Goal: Transaction & Acquisition: Book appointment/travel/reservation

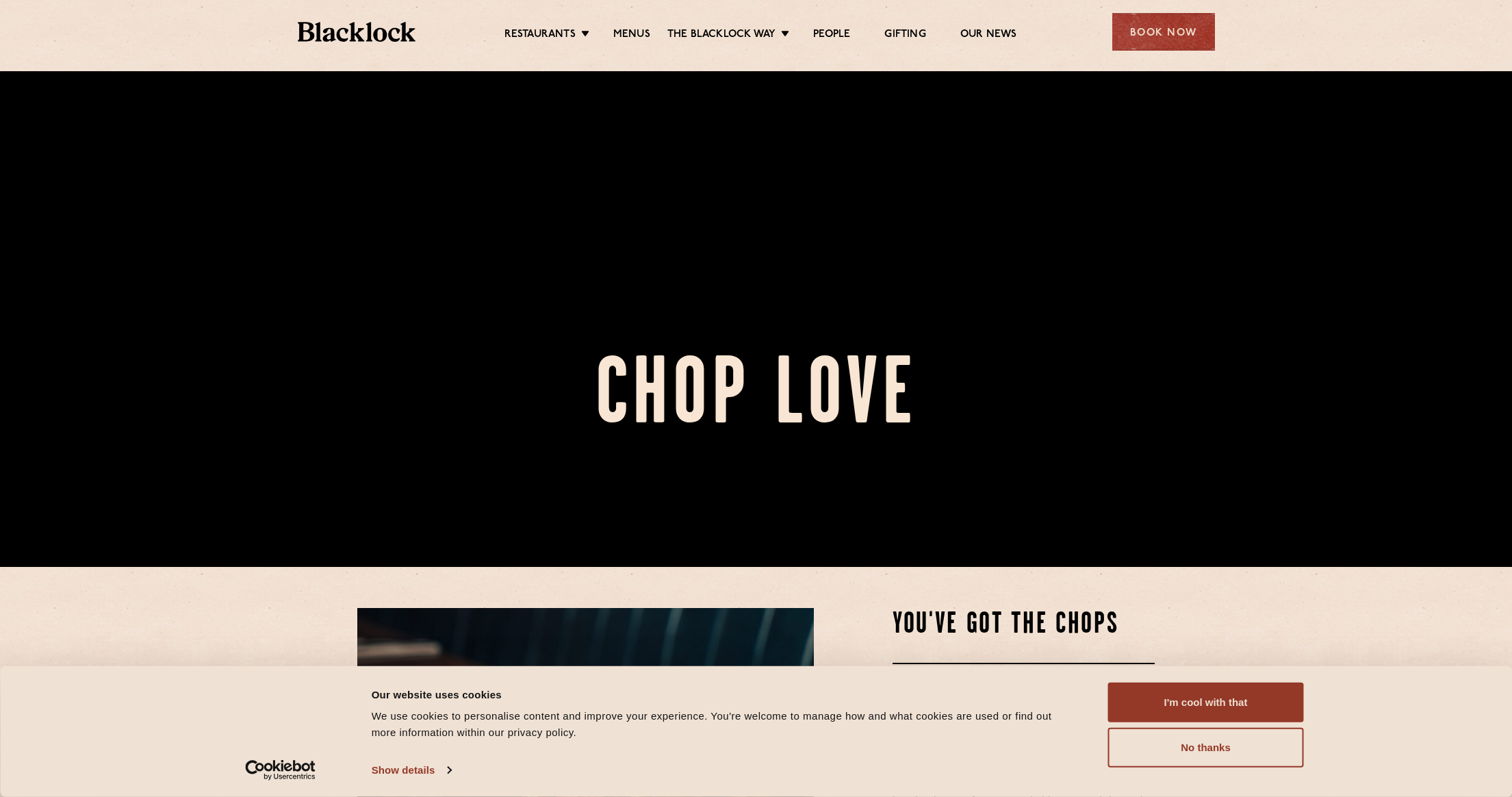
scroll to position [274, 0]
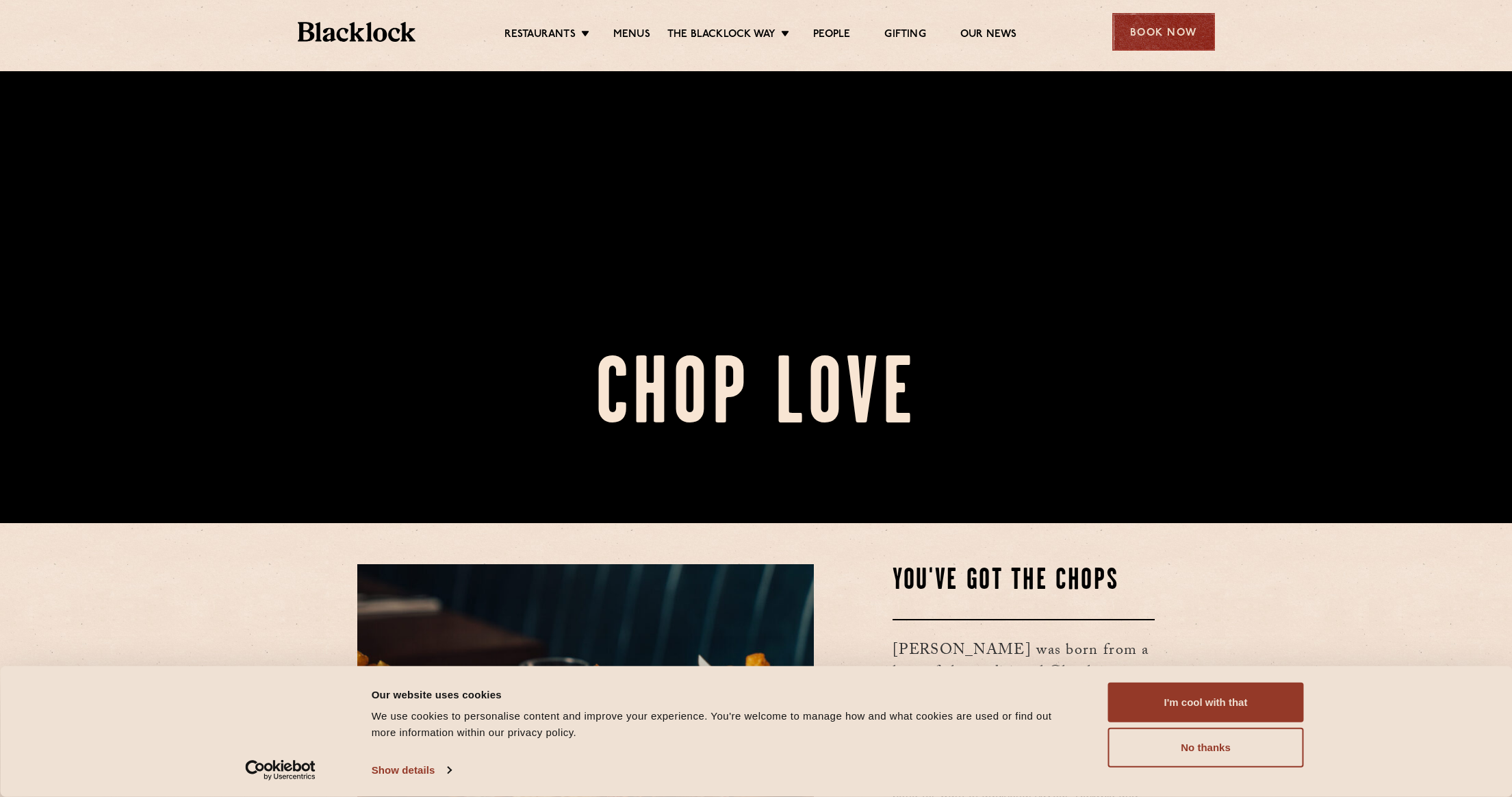
click at [1178, 48] on div "Book Now" at bounding box center [1163, 32] width 102 height 37
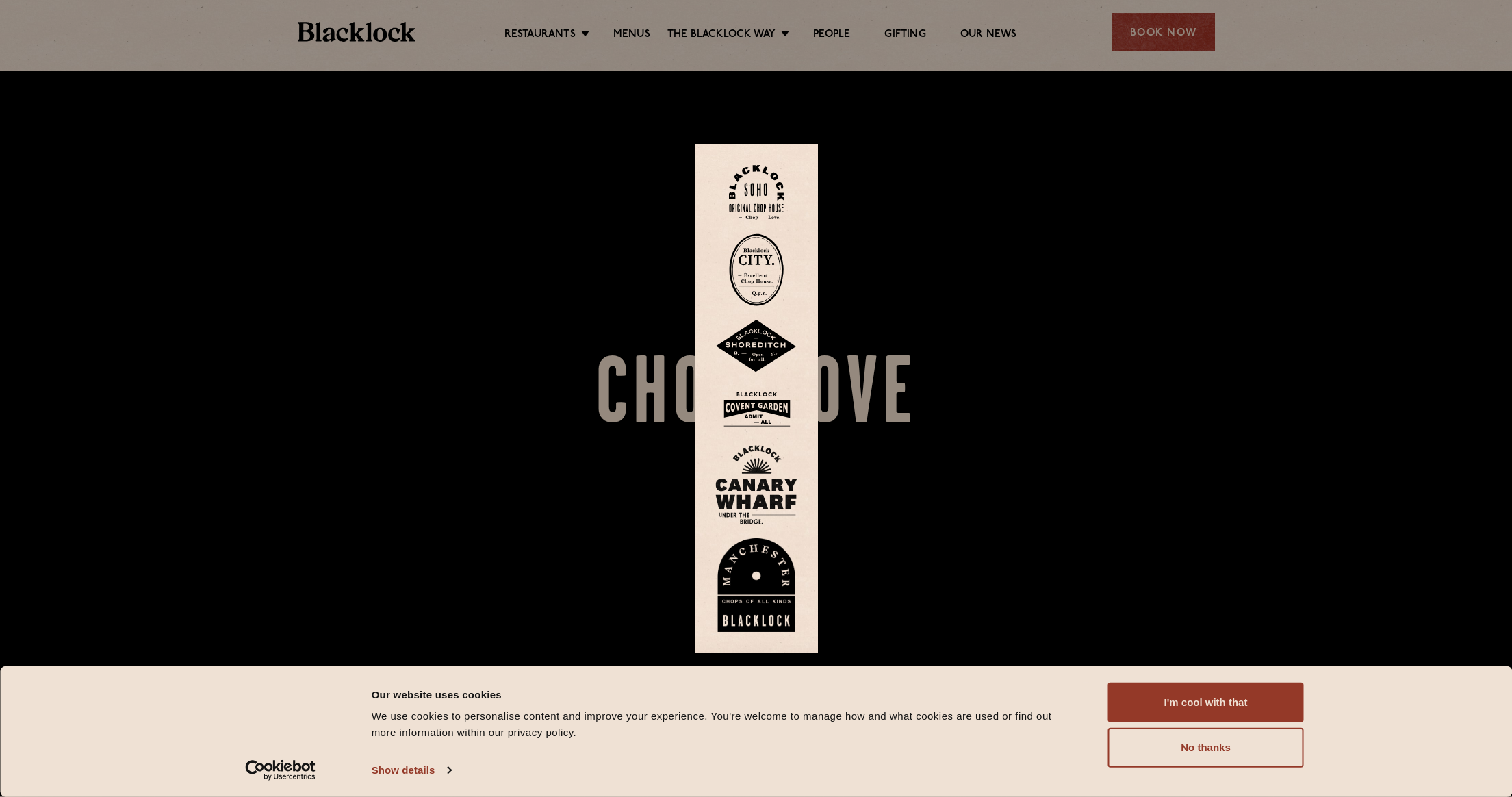
scroll to position [0, 0]
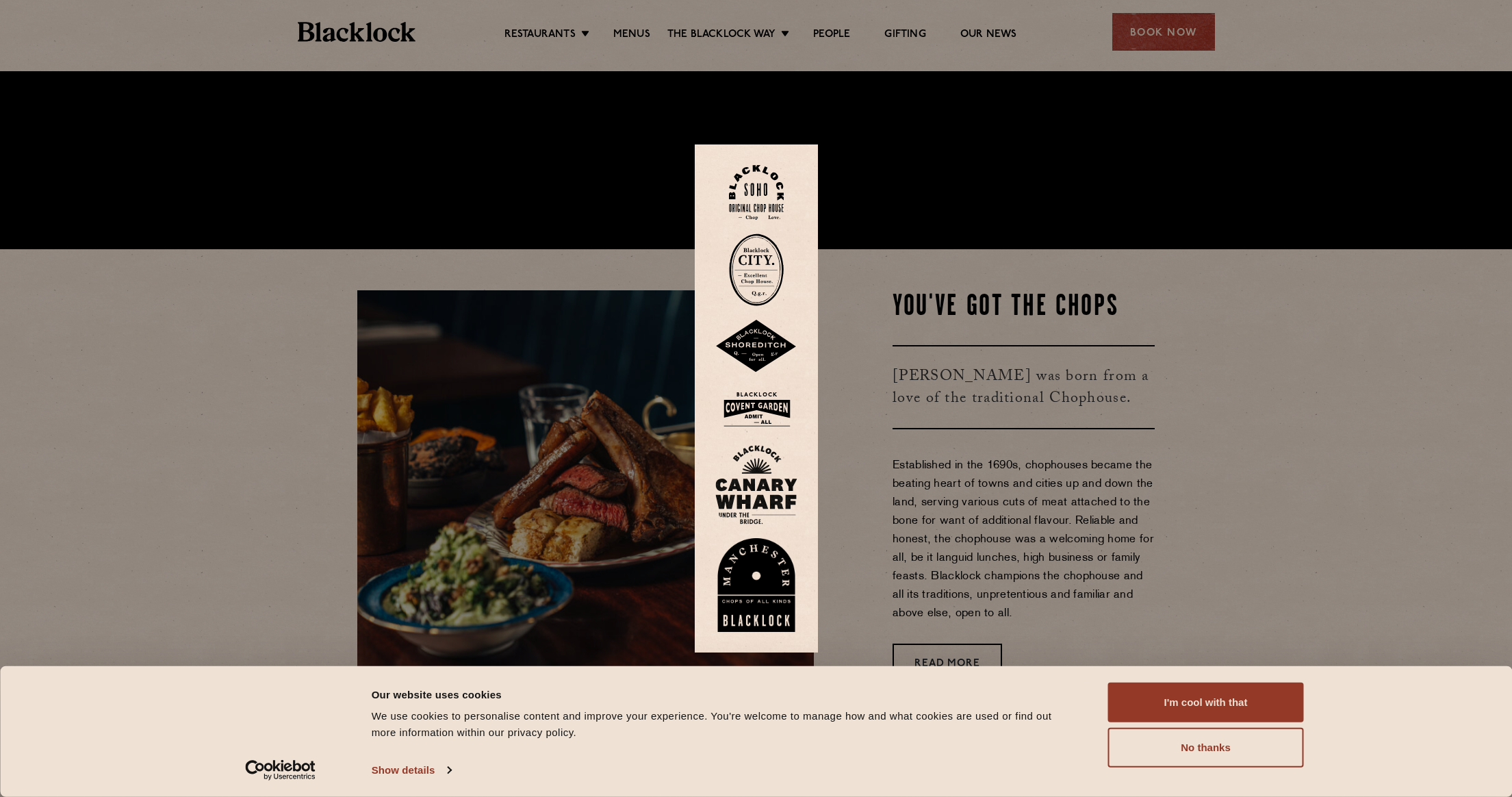
click at [867, 419] on div at bounding box center [756, 398] width 1512 height 797
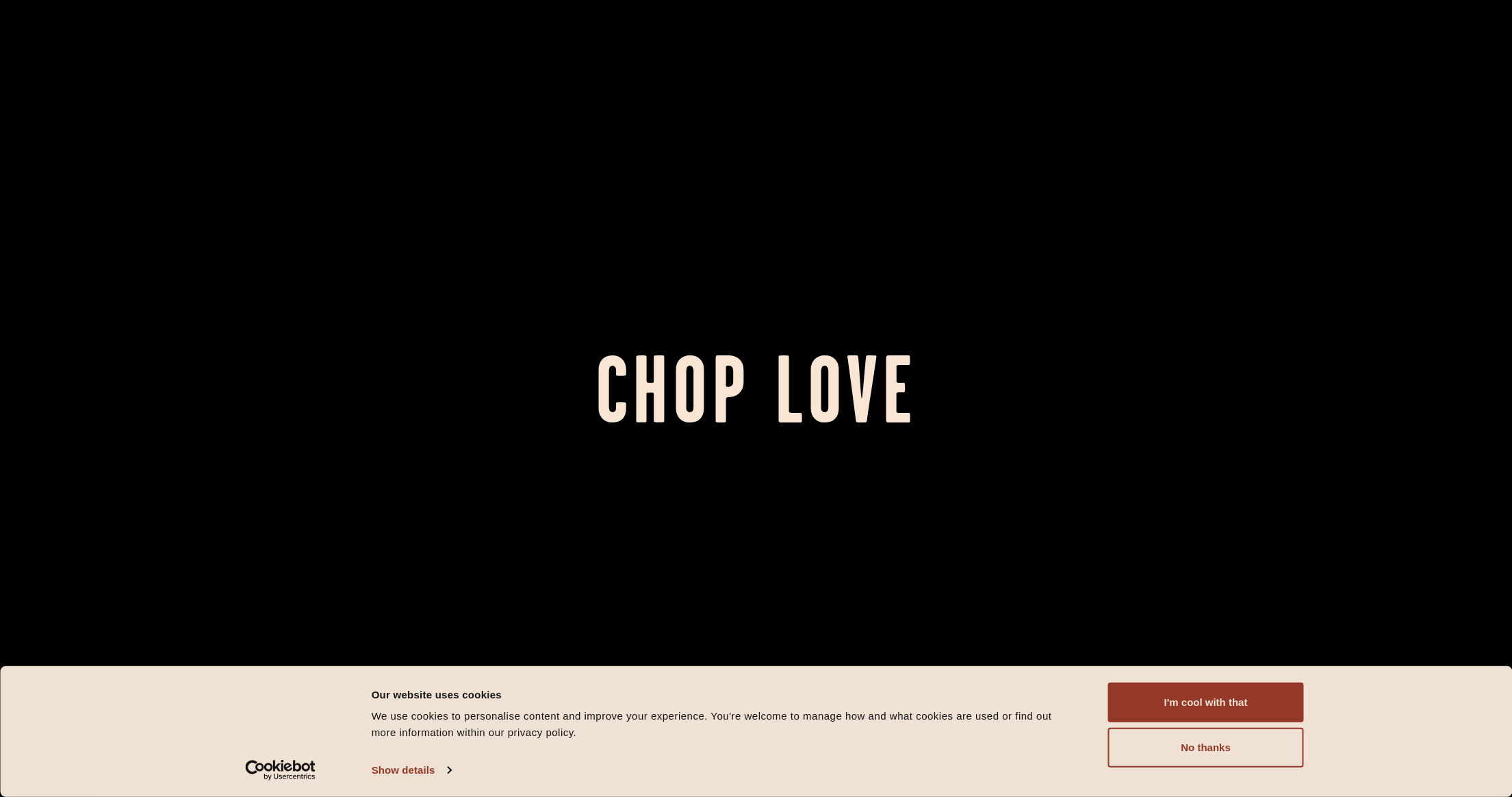
click at [814, 367] on h1 "Chop Love" at bounding box center [756, 398] width 1512 height 75
drag, startPoint x: 605, startPoint y: 391, endPoint x: 616, endPoint y: 386, distance: 12.1
click at [605, 390] on h1 "Chop Love" at bounding box center [756, 398] width 1512 height 75
click at [1161, 712] on button "I'm cool with that" at bounding box center [1206, 702] width 196 height 39
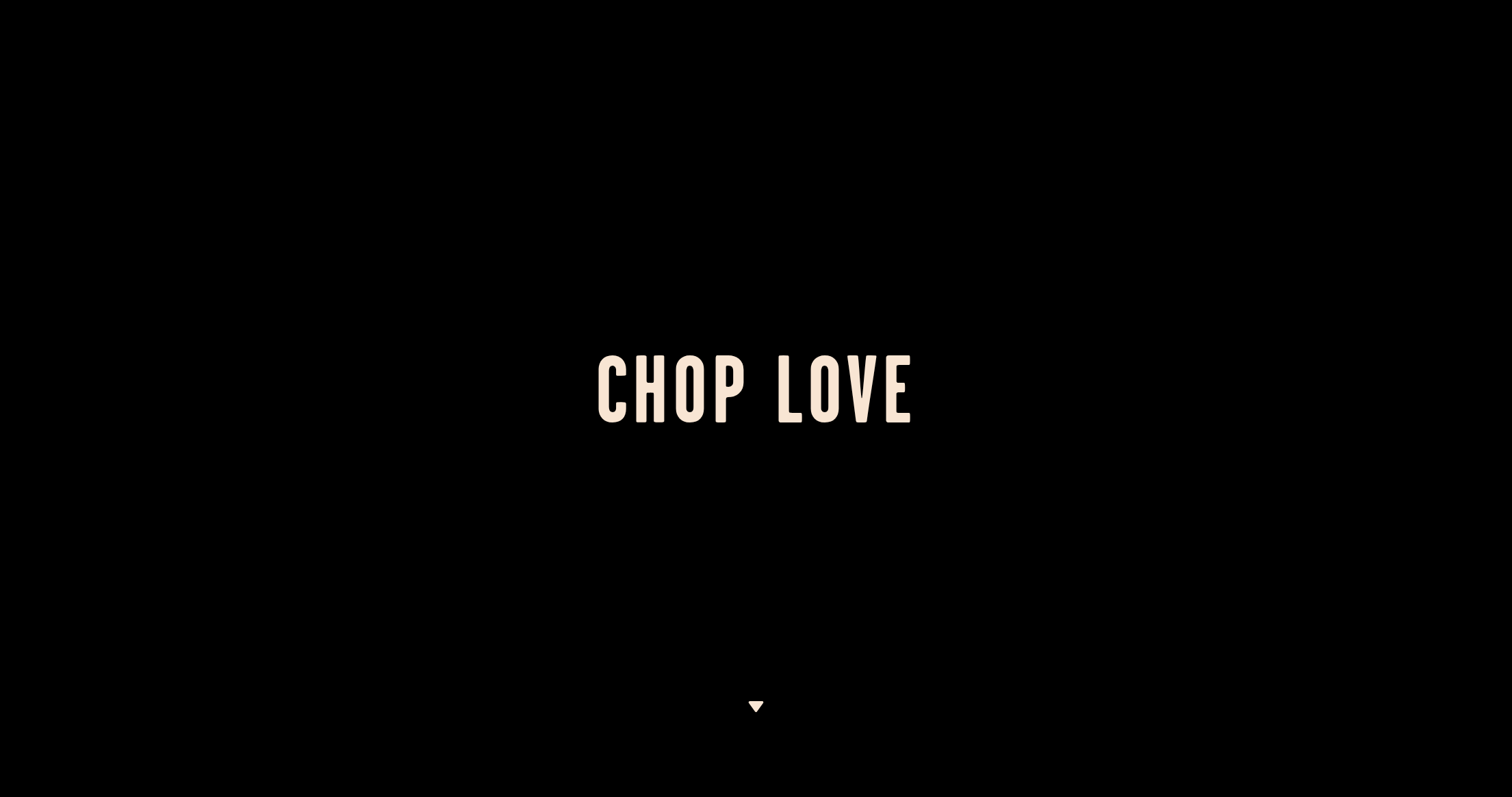
click at [770, 688] on div at bounding box center [756, 398] width 1512 height 797
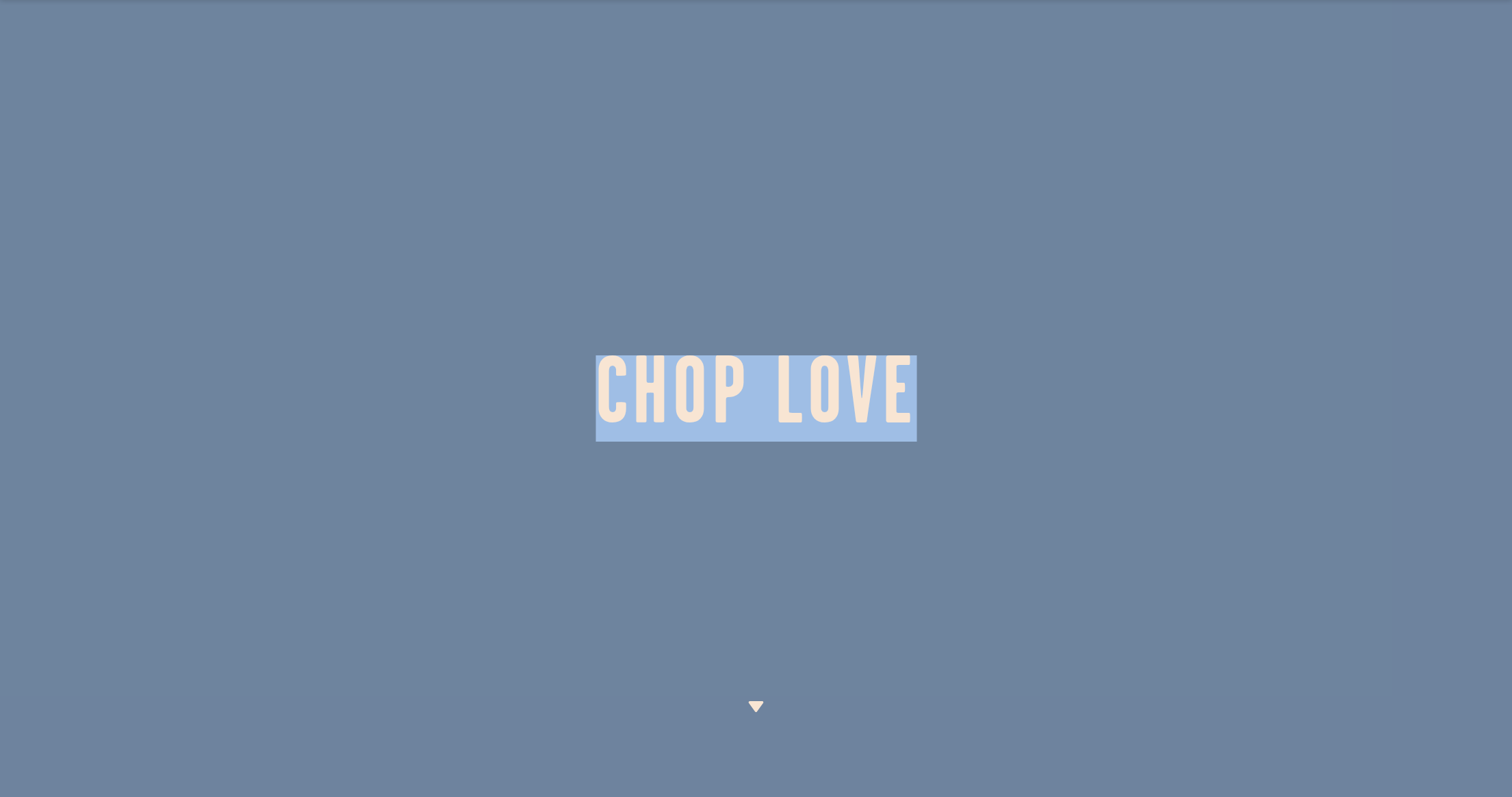
click at [749, 702] on section "Chop Love" at bounding box center [756, 398] width 1512 height 797
click at [836, 409] on h1 "Chop Love" at bounding box center [756, 398] width 1512 height 75
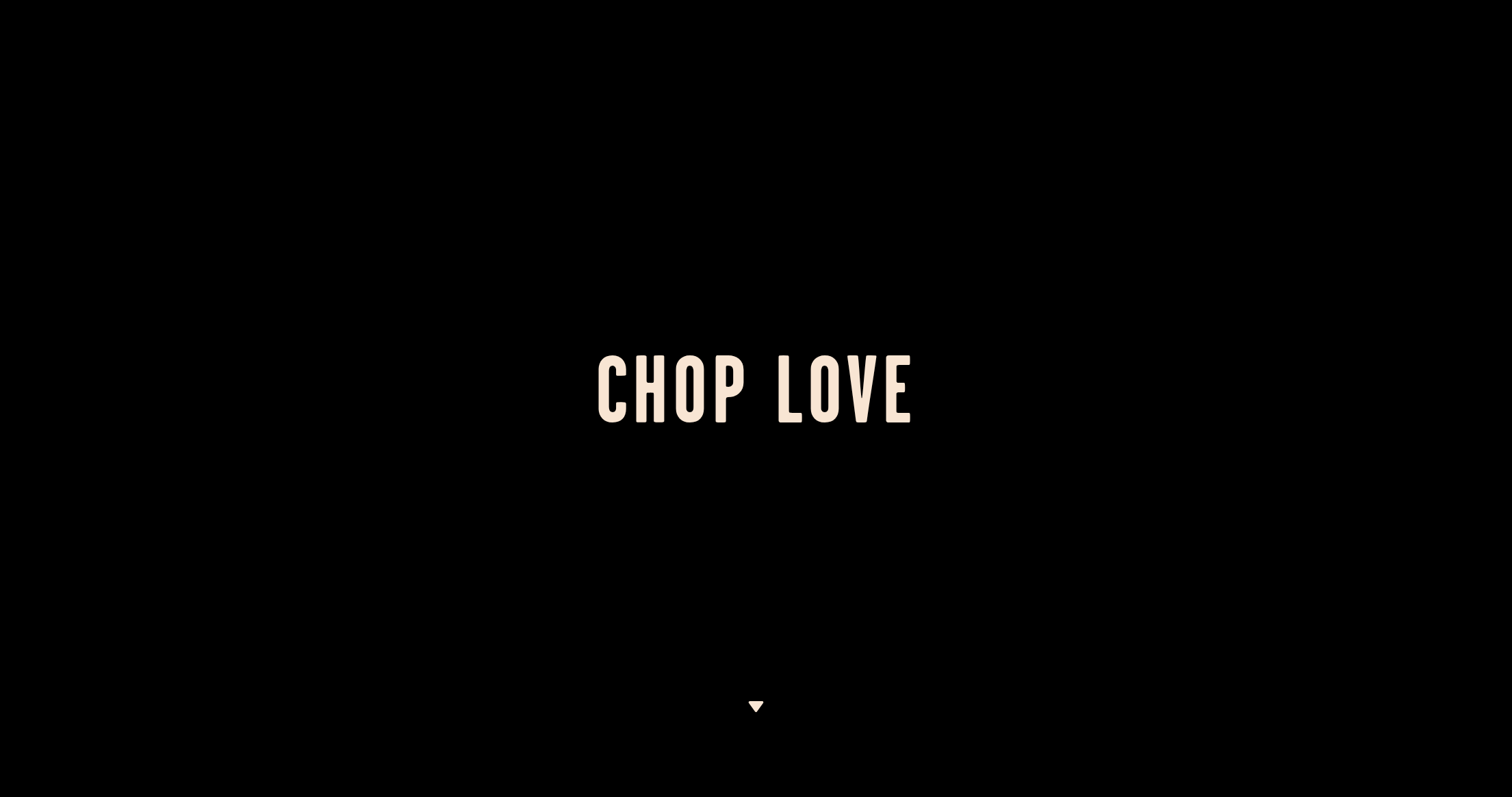
drag, startPoint x: 768, startPoint y: 671, endPoint x: 804, endPoint y: 527, distance: 148.4
click at [776, 648] on div at bounding box center [756, 398] width 1512 height 797
click at [804, 527] on div at bounding box center [756, 398] width 1512 height 797
click at [778, 376] on h1 "Chop Love" at bounding box center [756, 398] width 1512 height 75
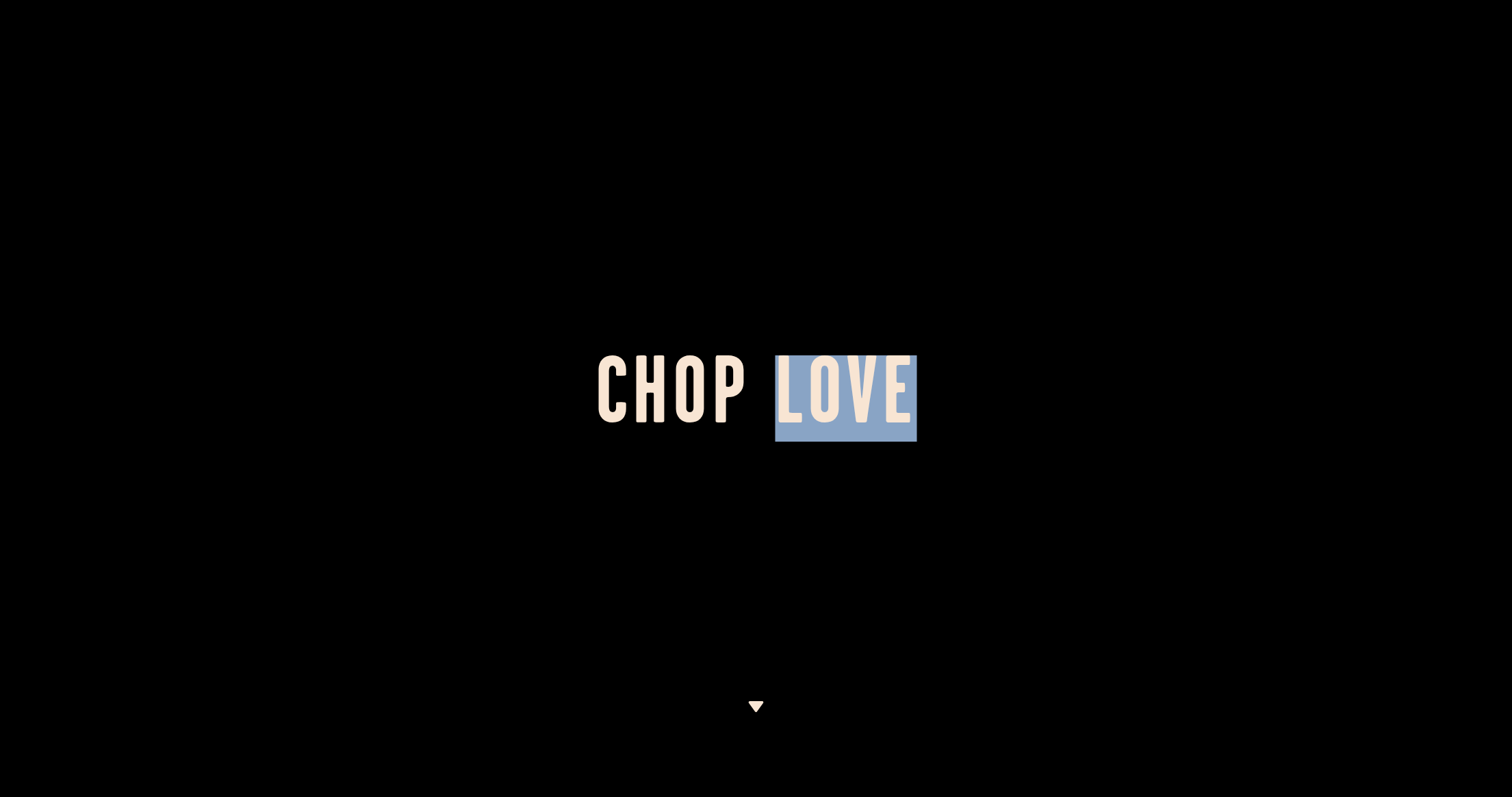
click at [777, 376] on h1 "Chop Love" at bounding box center [756, 398] width 1512 height 75
click at [594, 378] on h1 "Chop Love" at bounding box center [756, 398] width 1512 height 75
click at [593, 379] on h1 "Chop Love" at bounding box center [756, 398] width 1512 height 75
click at [707, 404] on h1 "Chop Love" at bounding box center [756, 398] width 1512 height 75
drag, startPoint x: 769, startPoint y: 465, endPoint x: 766, endPoint y: 495, distance: 30.1
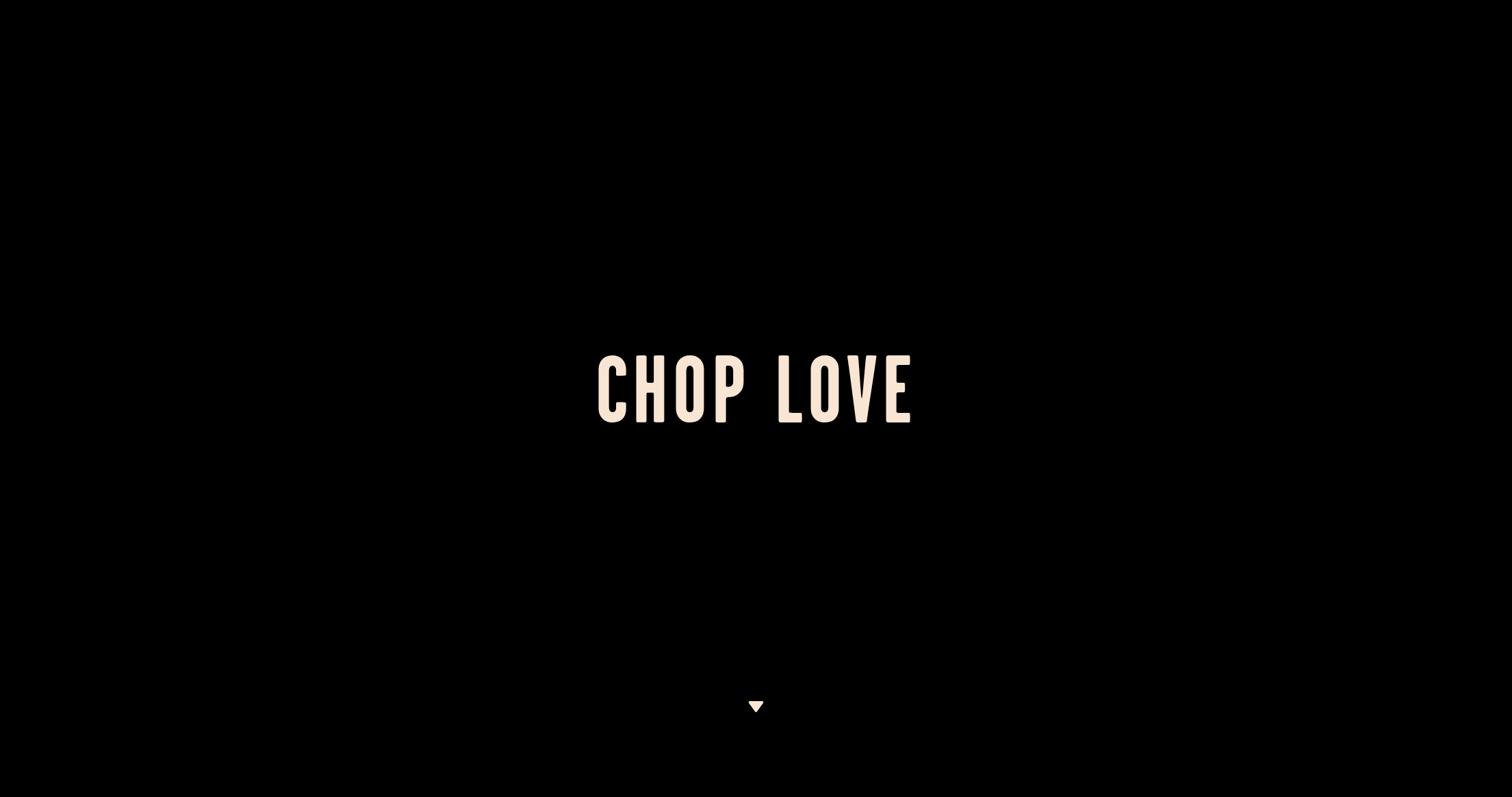
click at [769, 467] on div at bounding box center [756, 398] width 1512 height 797
click at [753, 693] on div at bounding box center [756, 398] width 1512 height 797
click at [752, 702] on img at bounding box center [755, 706] width 17 height 11
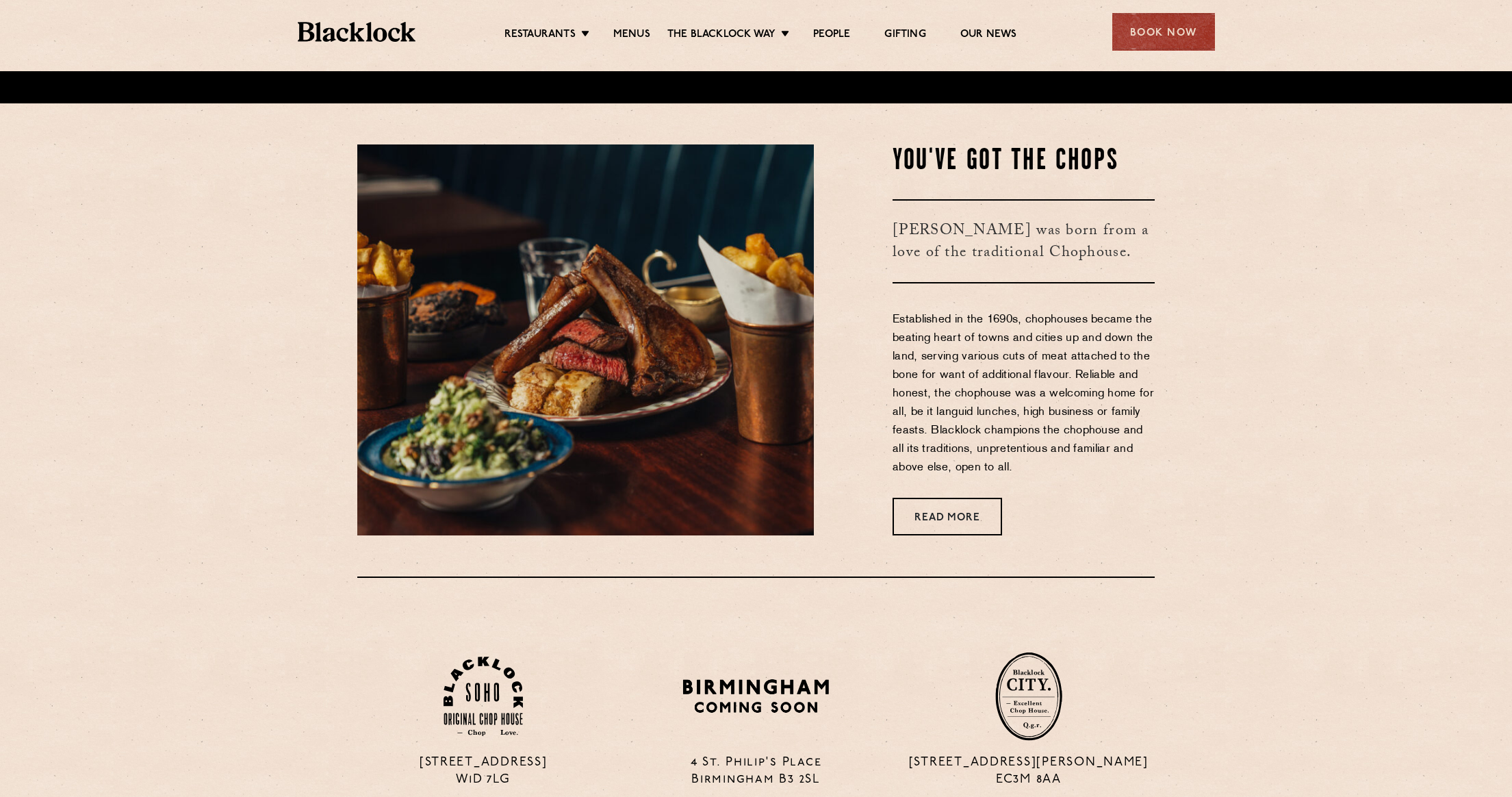
scroll to position [726, 0]
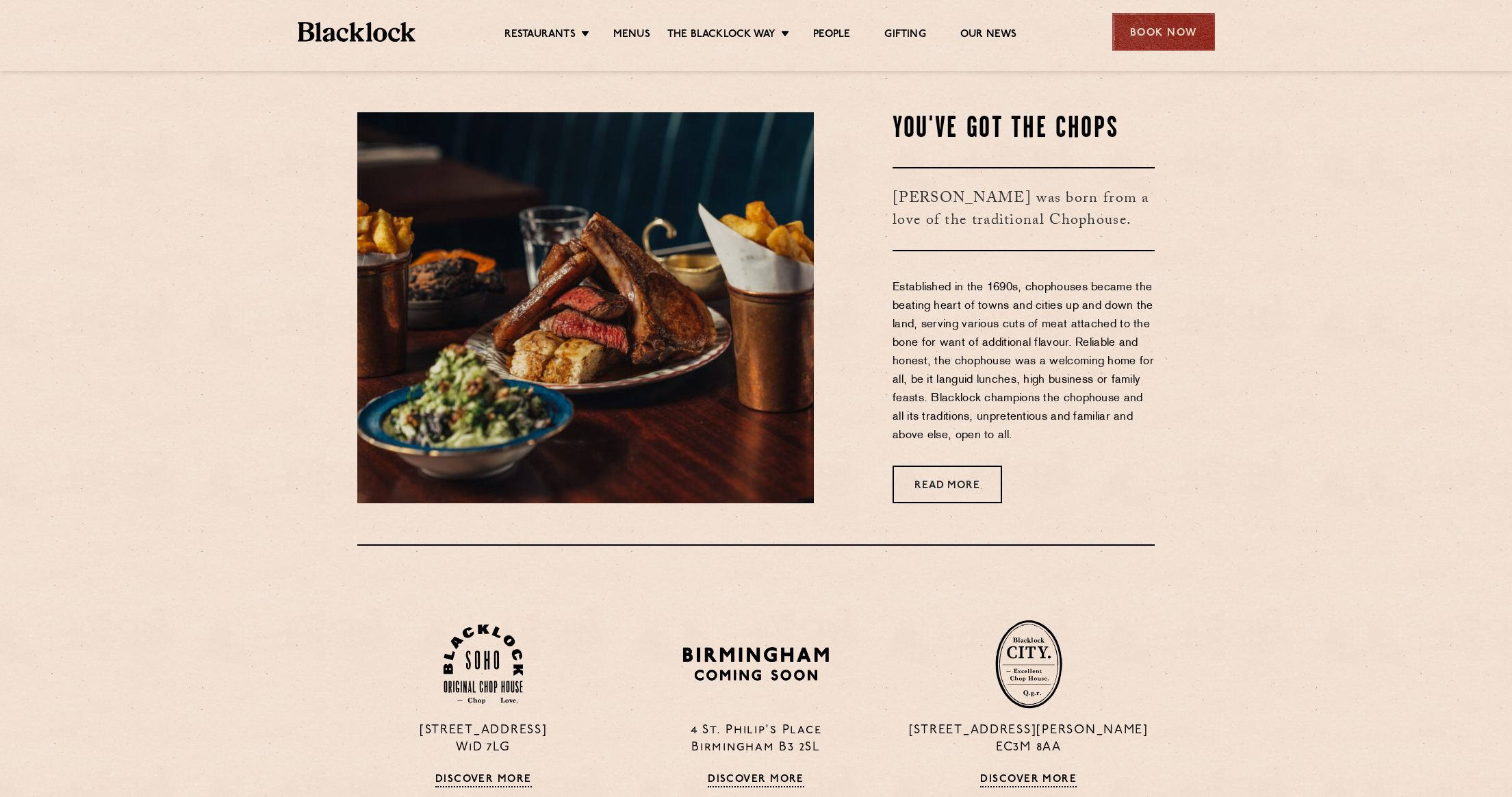
click at [1153, 29] on div "Book Now" at bounding box center [1163, 32] width 102 height 37
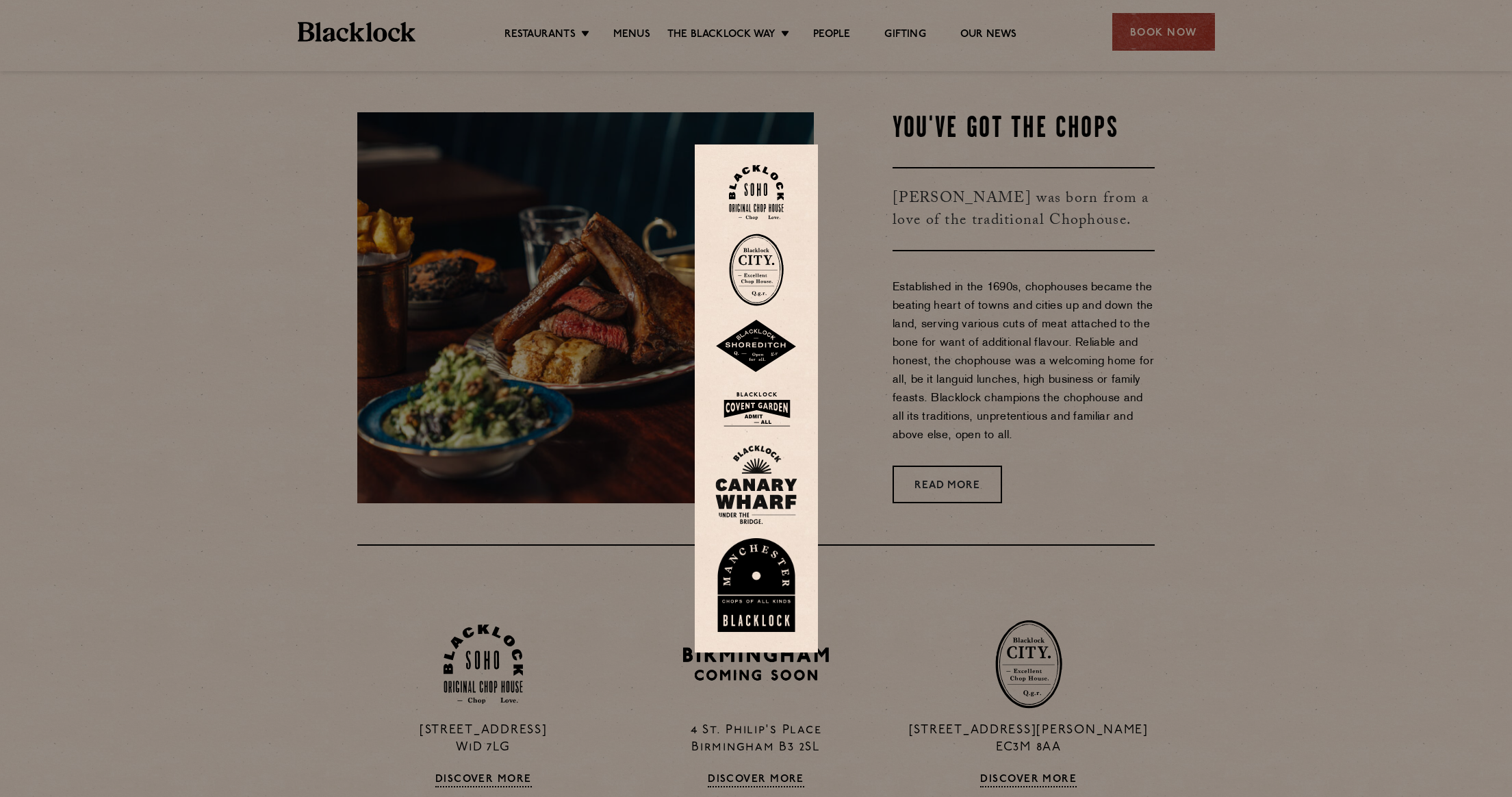
click at [753, 191] on img at bounding box center [756, 192] width 55 height 55
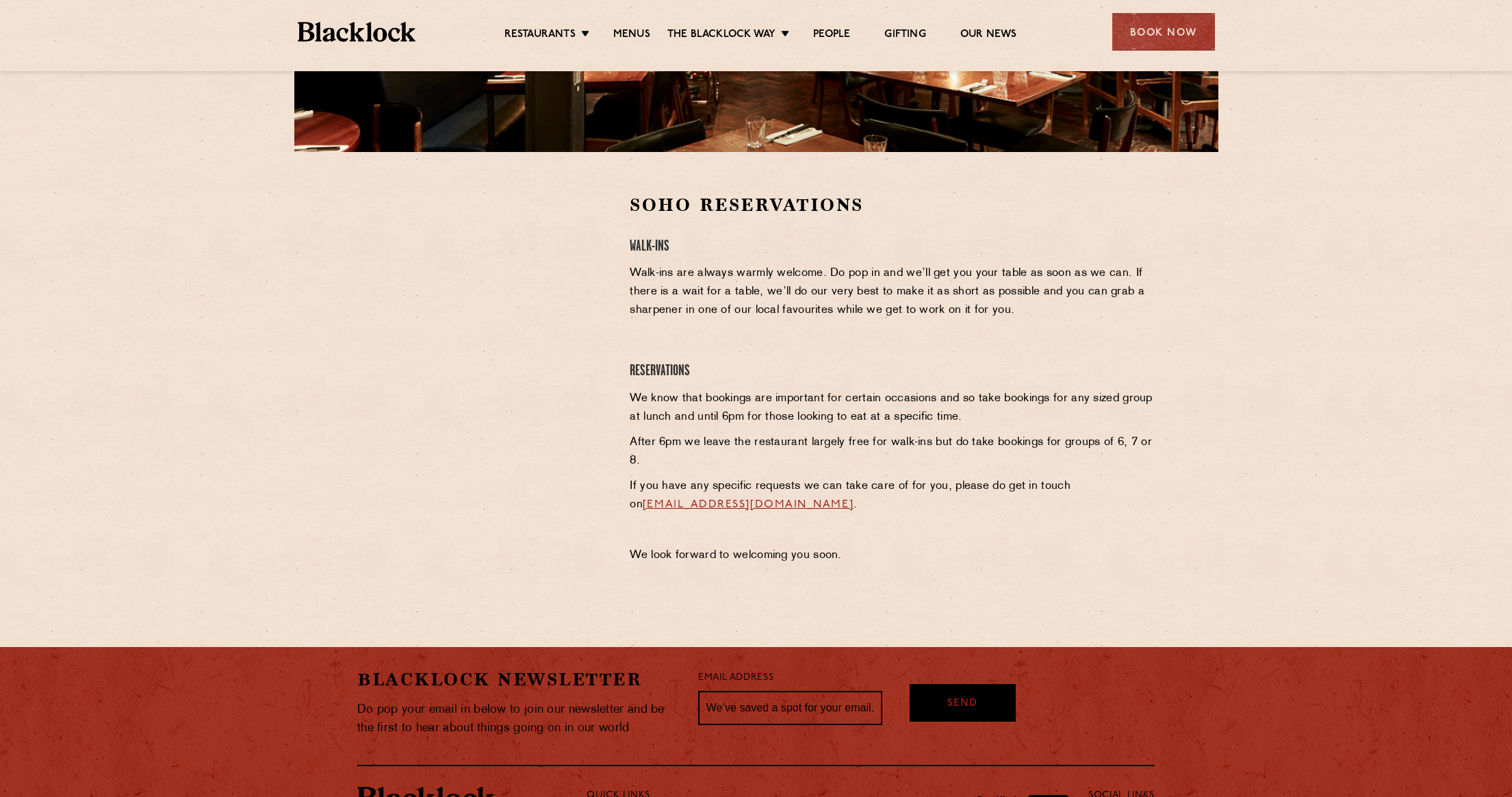
scroll to position [342, 0]
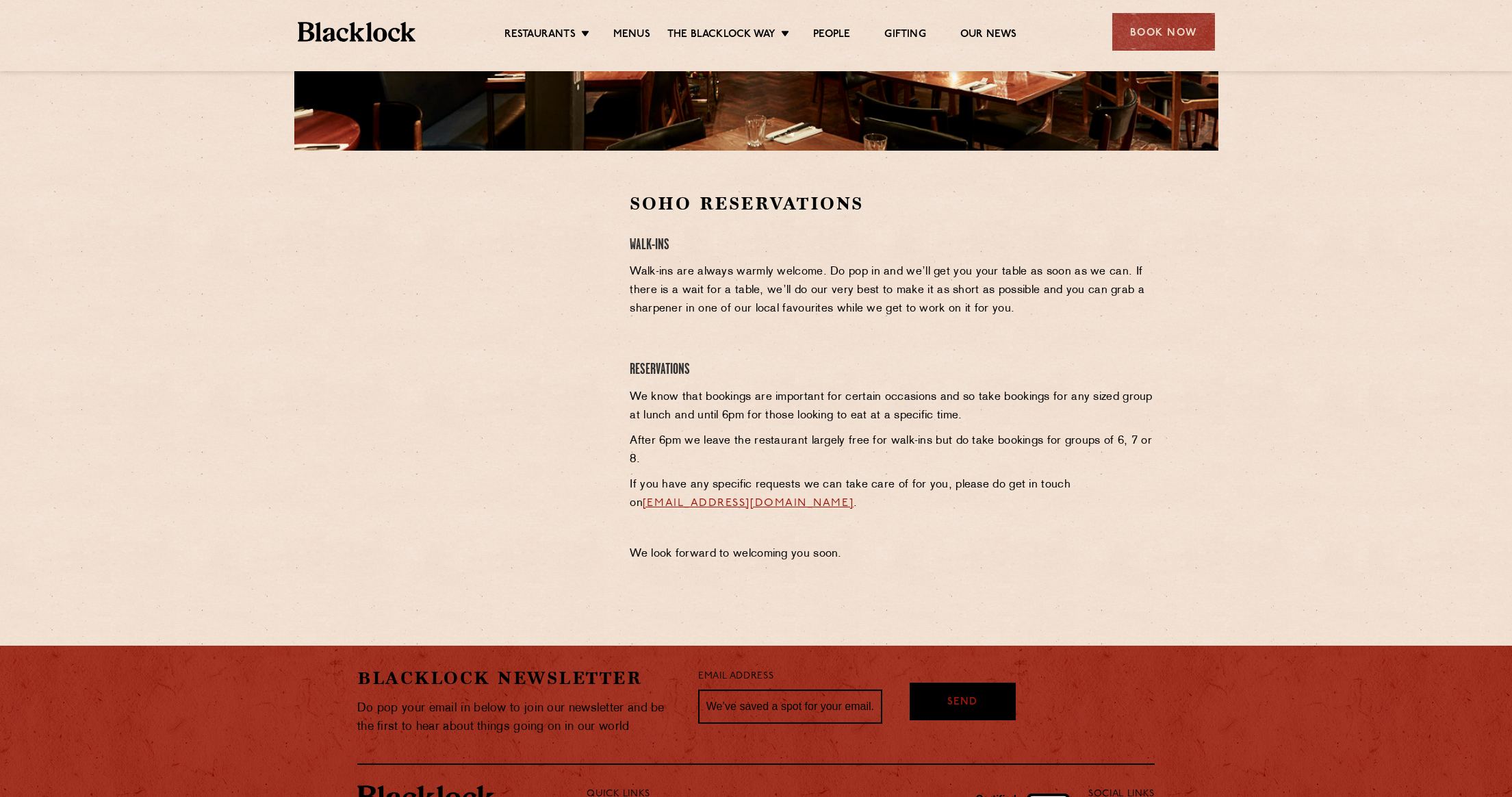
click at [1229, 294] on section "Soho Reservations Walk-Ins Walk-ins are always warmly welcome. Do pop in and we…" at bounding box center [756, 381] width 1512 height 461
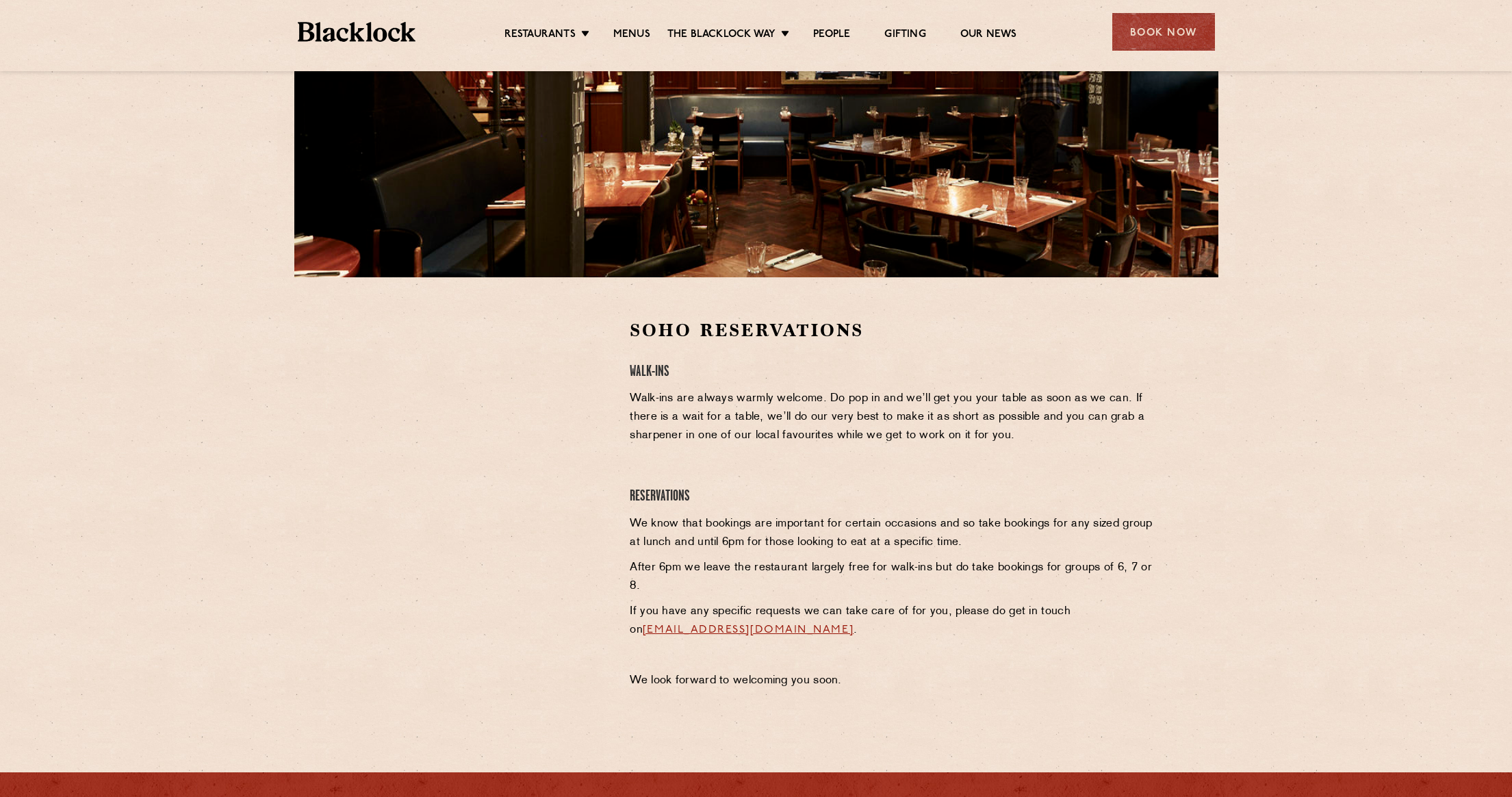
scroll to position [0, 0]
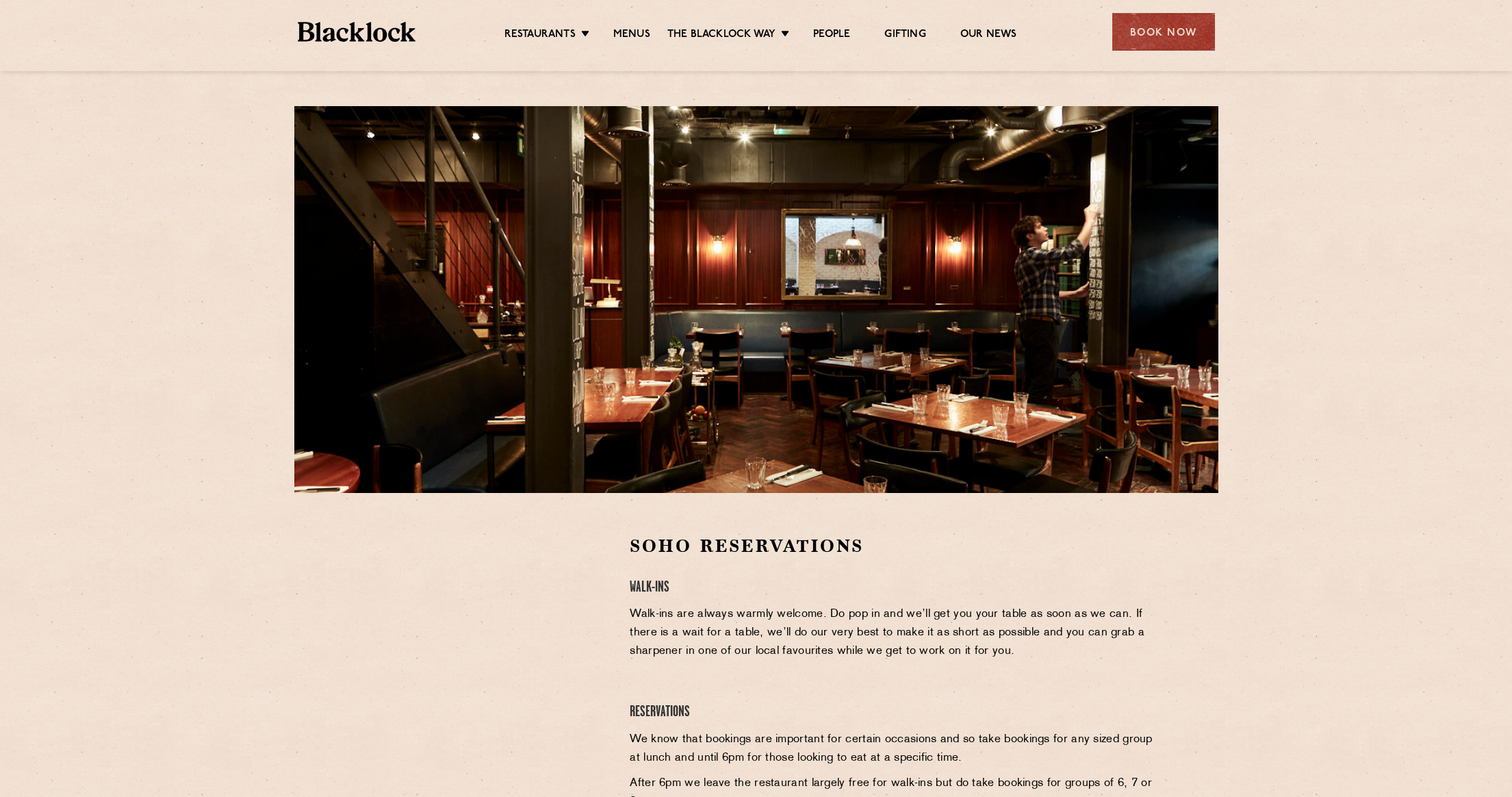
click at [1144, 47] on div "Book Now" at bounding box center [1163, 32] width 102 height 37
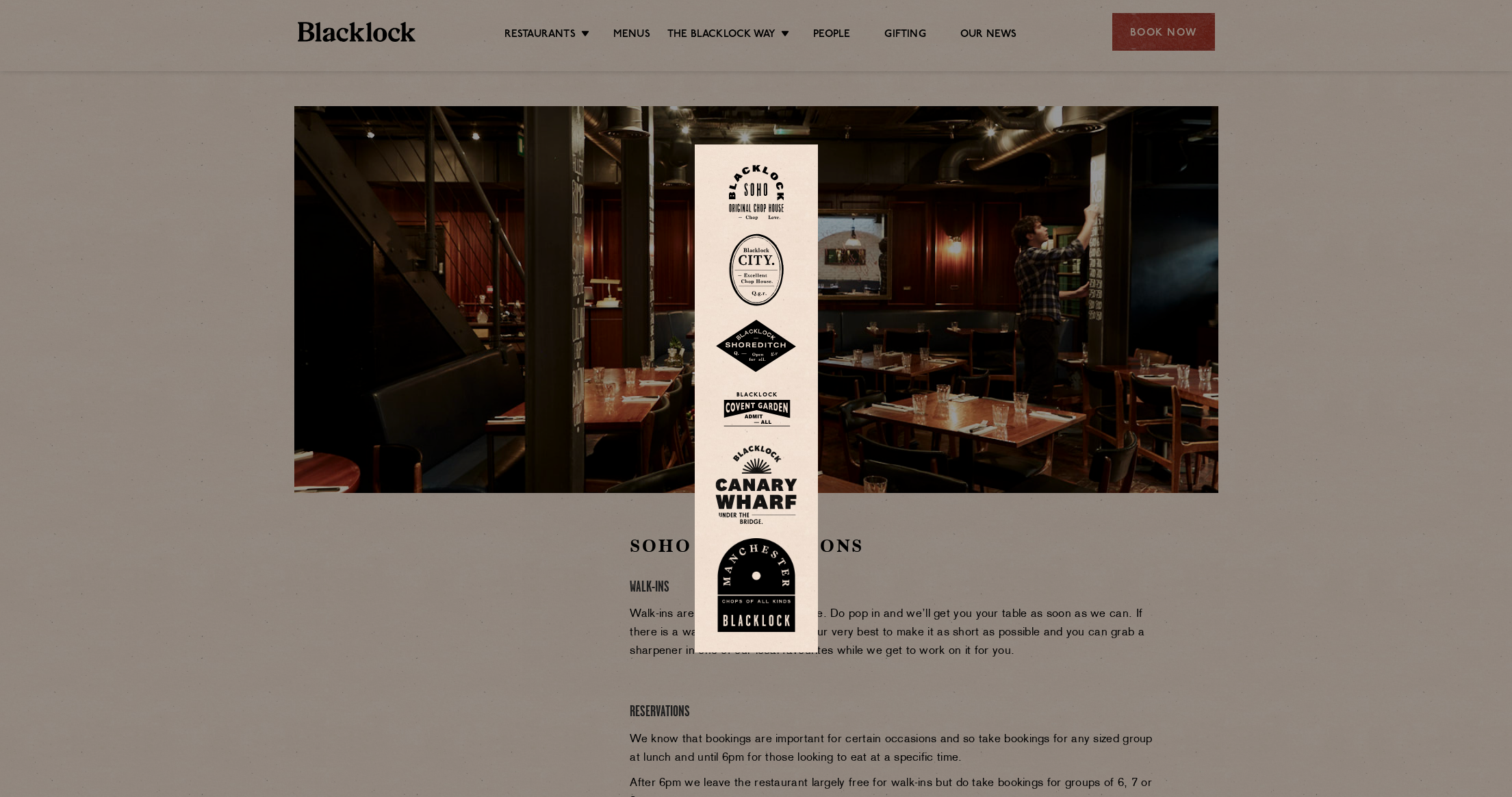
click at [751, 260] on img at bounding box center [756, 269] width 55 height 73
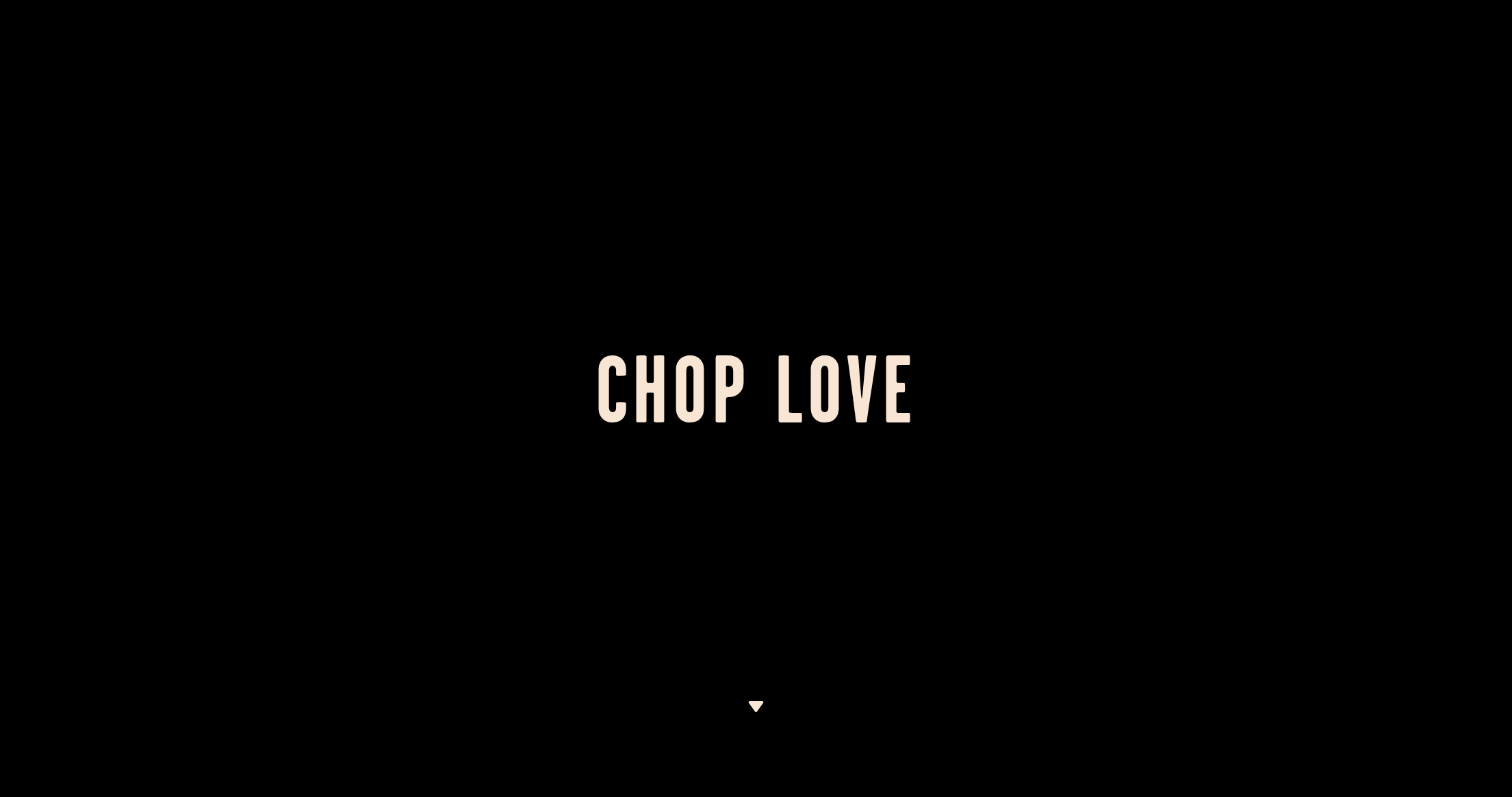
click at [782, 672] on div at bounding box center [756, 398] width 1512 height 797
click at [756, 697] on div at bounding box center [756, 398] width 1512 height 797
click at [750, 706] on img at bounding box center [755, 706] width 17 height 11
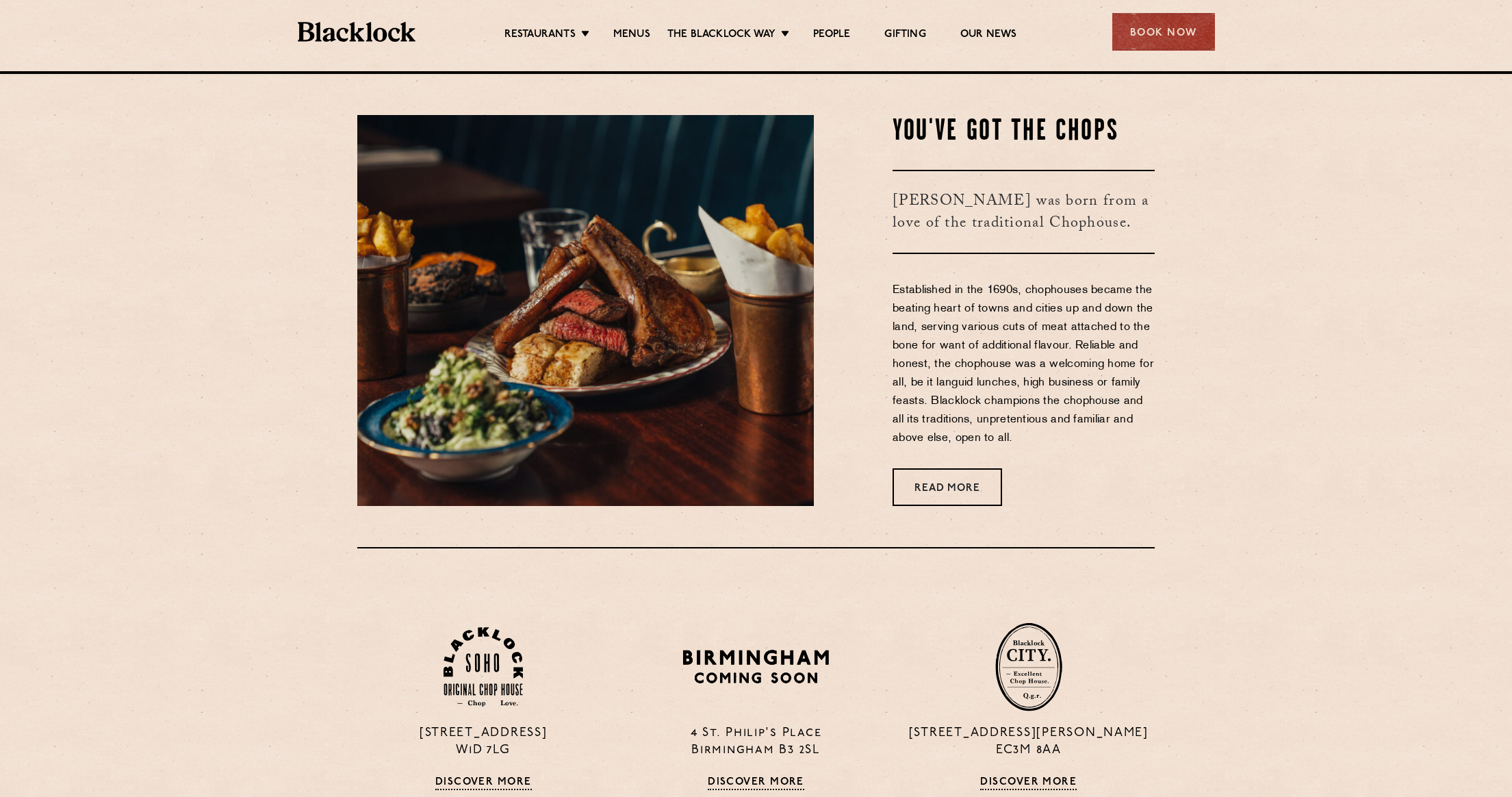
scroll to position [726, 0]
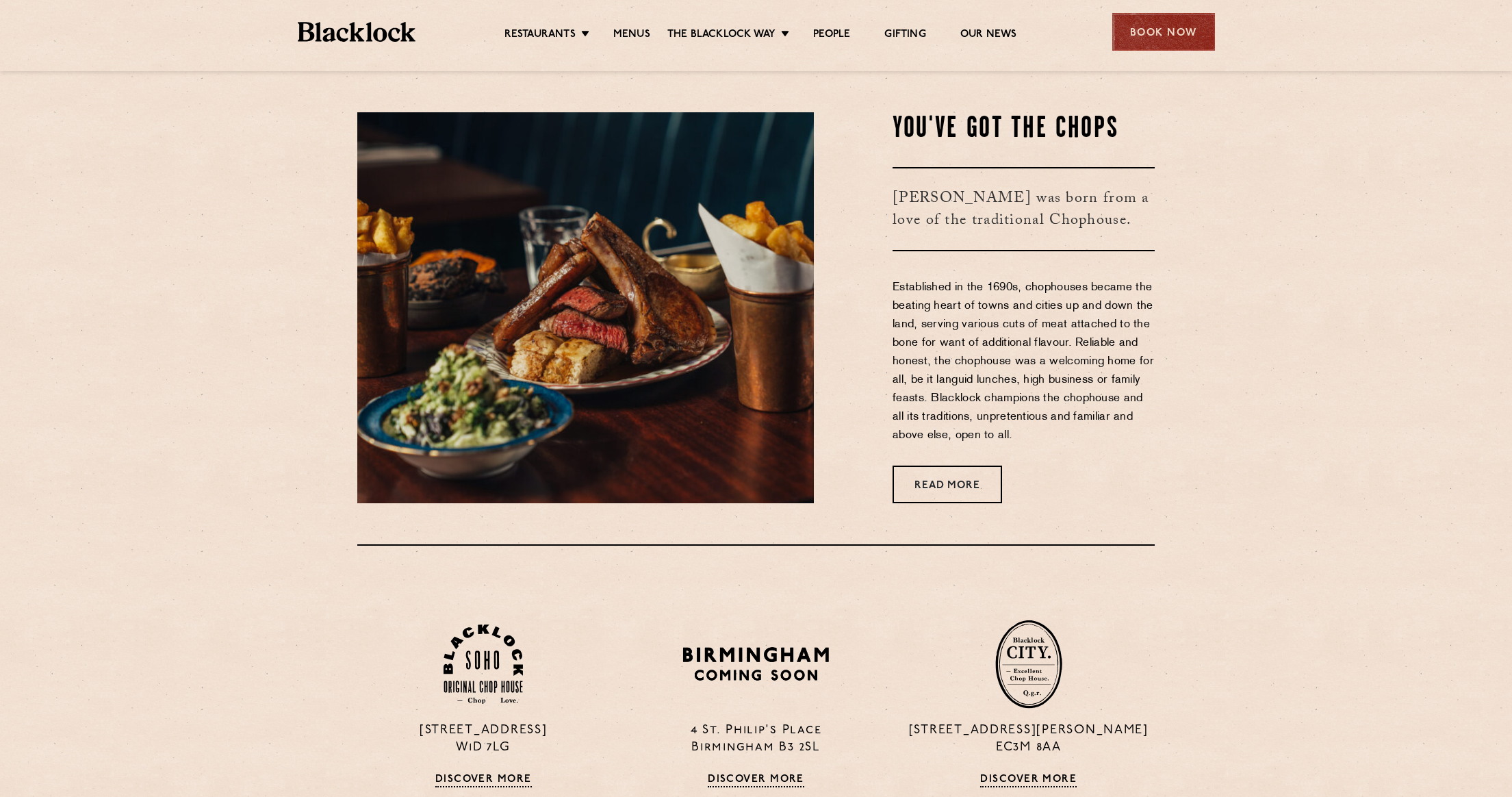
click at [1186, 36] on div "Book Now" at bounding box center [1163, 32] width 102 height 37
